Goal: Transaction & Acquisition: Purchase product/service

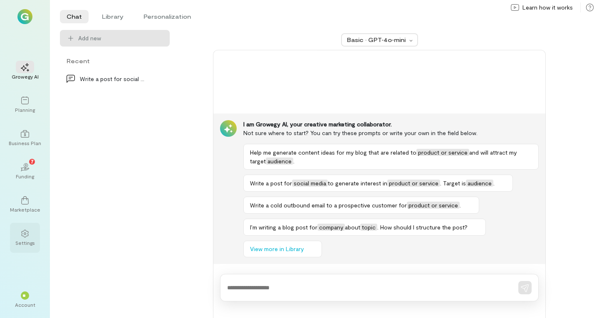
click at [17, 236] on div at bounding box center [25, 233] width 18 height 12
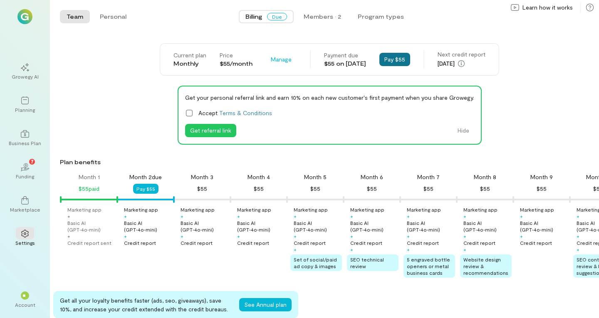
click at [400, 59] on button "Pay $55" at bounding box center [395, 59] width 31 height 13
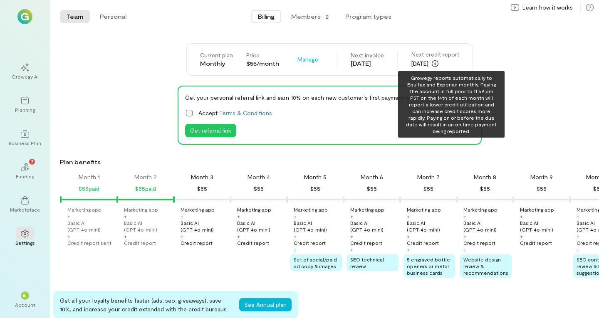
click at [439, 60] on icon "button" at bounding box center [435, 63] width 7 height 7
click at [439, 63] on icon "button" at bounding box center [435, 63] width 7 height 7
